Goal: Find specific page/section: Find specific page/section

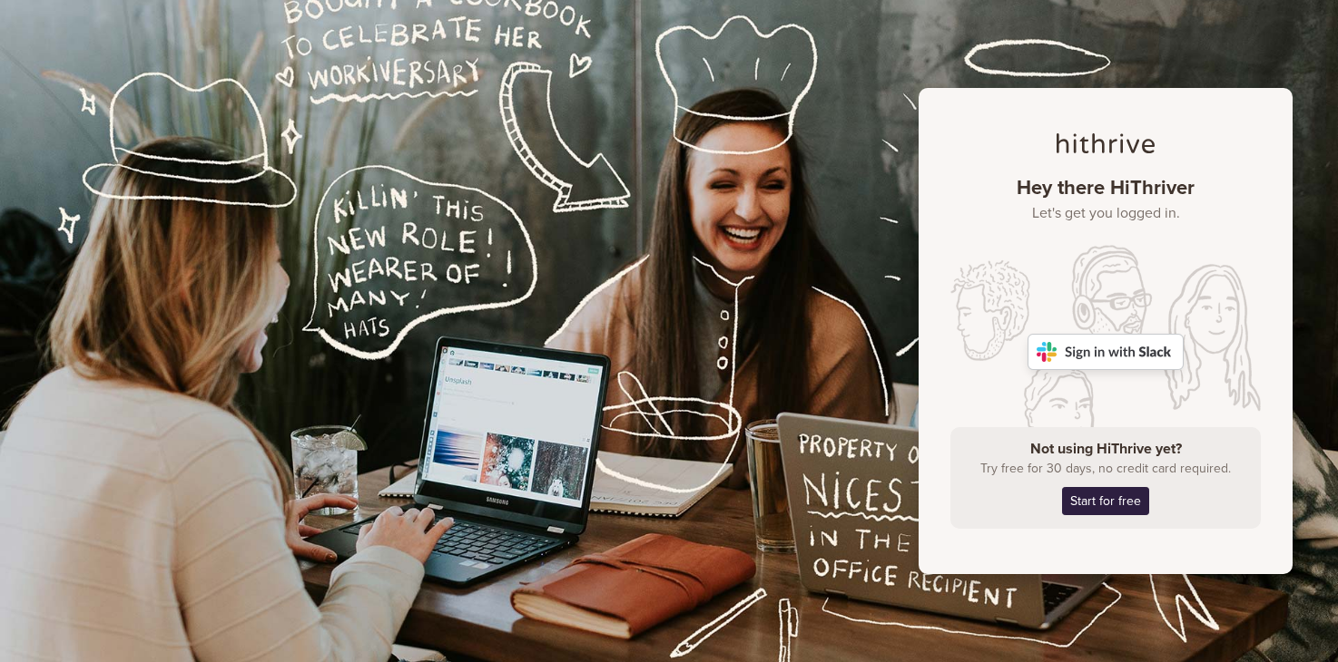
click at [1129, 343] on img at bounding box center [1105, 352] width 156 height 36
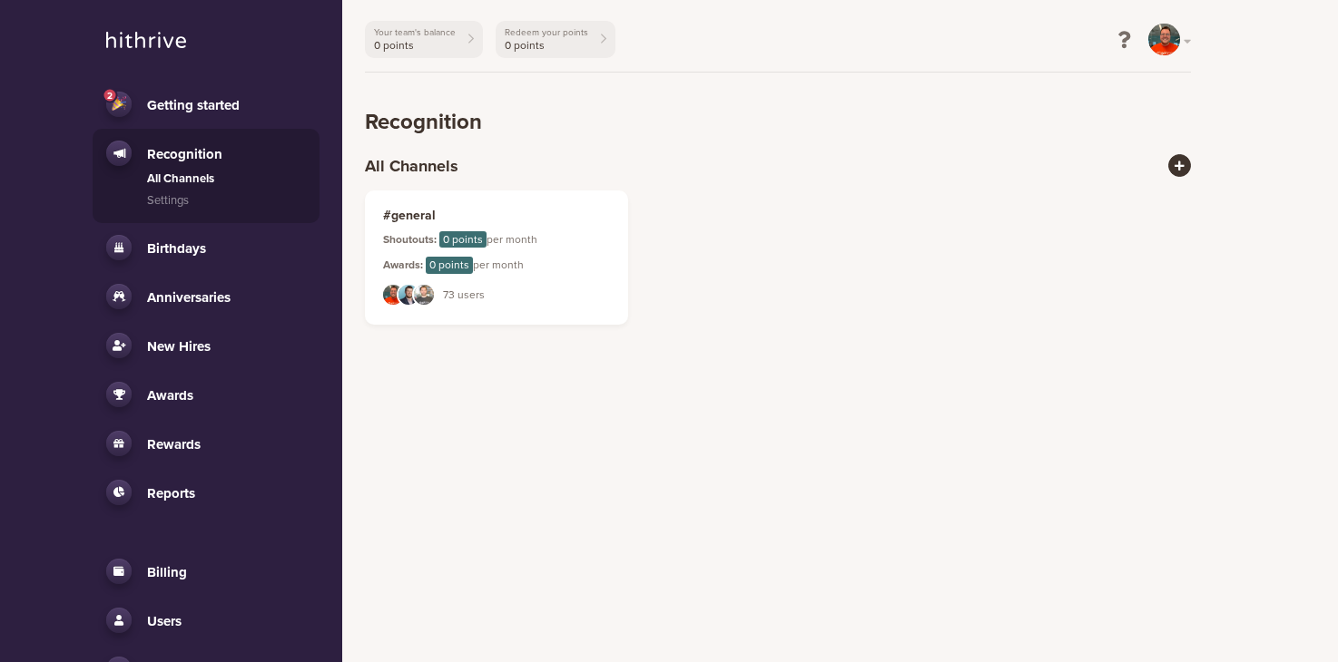
click at [188, 304] on span "Anniversaries" at bounding box center [188, 297] width 83 height 16
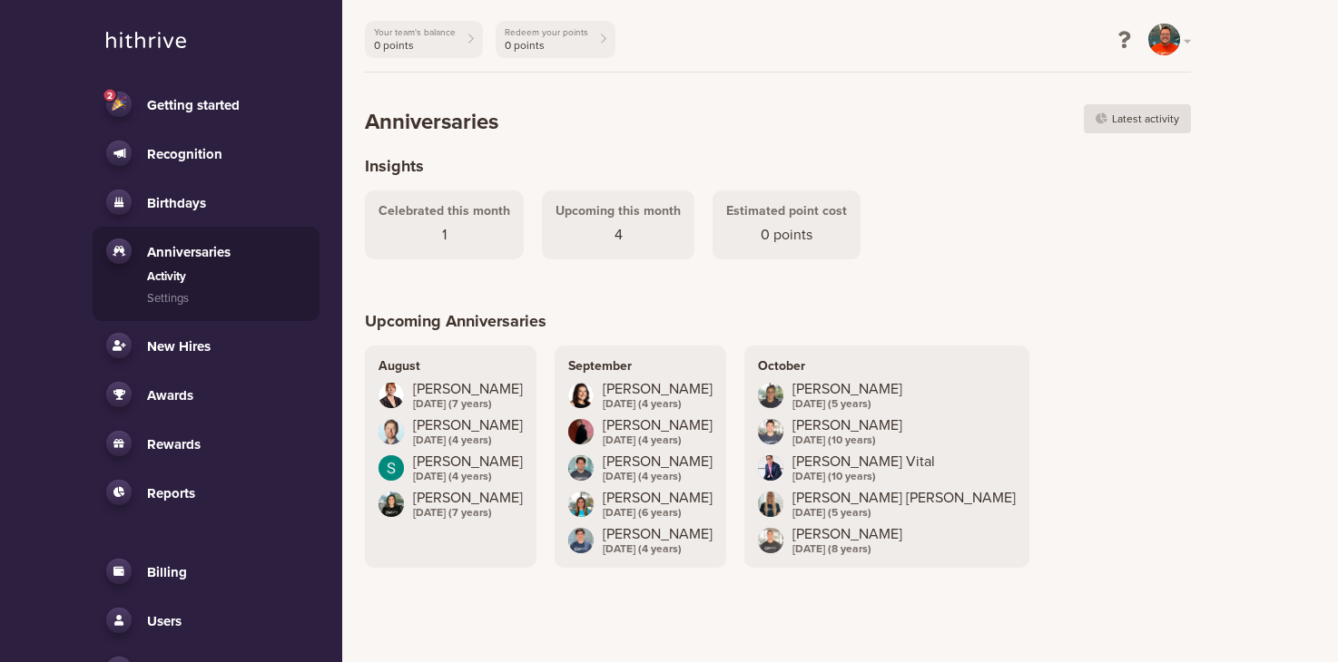
click at [180, 274] on link "Activity" at bounding box center [226, 278] width 159 height 18
click at [459, 226] on span "1" at bounding box center [444, 235] width 132 height 22
click at [1173, 118] on link "Latest activity" at bounding box center [1137, 118] width 107 height 29
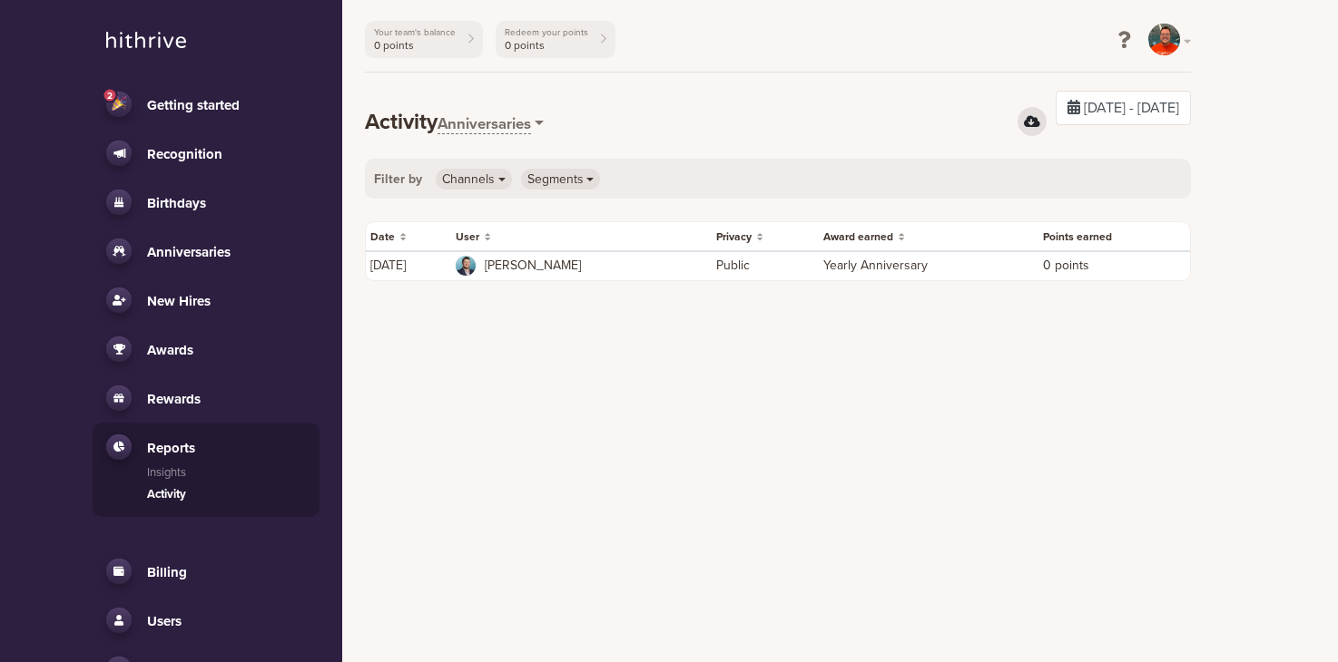
click at [554, 270] on span "[PERSON_NAME]" at bounding box center [596, 266] width 222 height 13
click at [407, 266] on td "[DATE]" at bounding box center [408, 266] width 85 height 30
click at [174, 260] on link "Anniversaries" at bounding box center [206, 251] width 200 height 25
